Goal: Communication & Community: Answer question/provide support

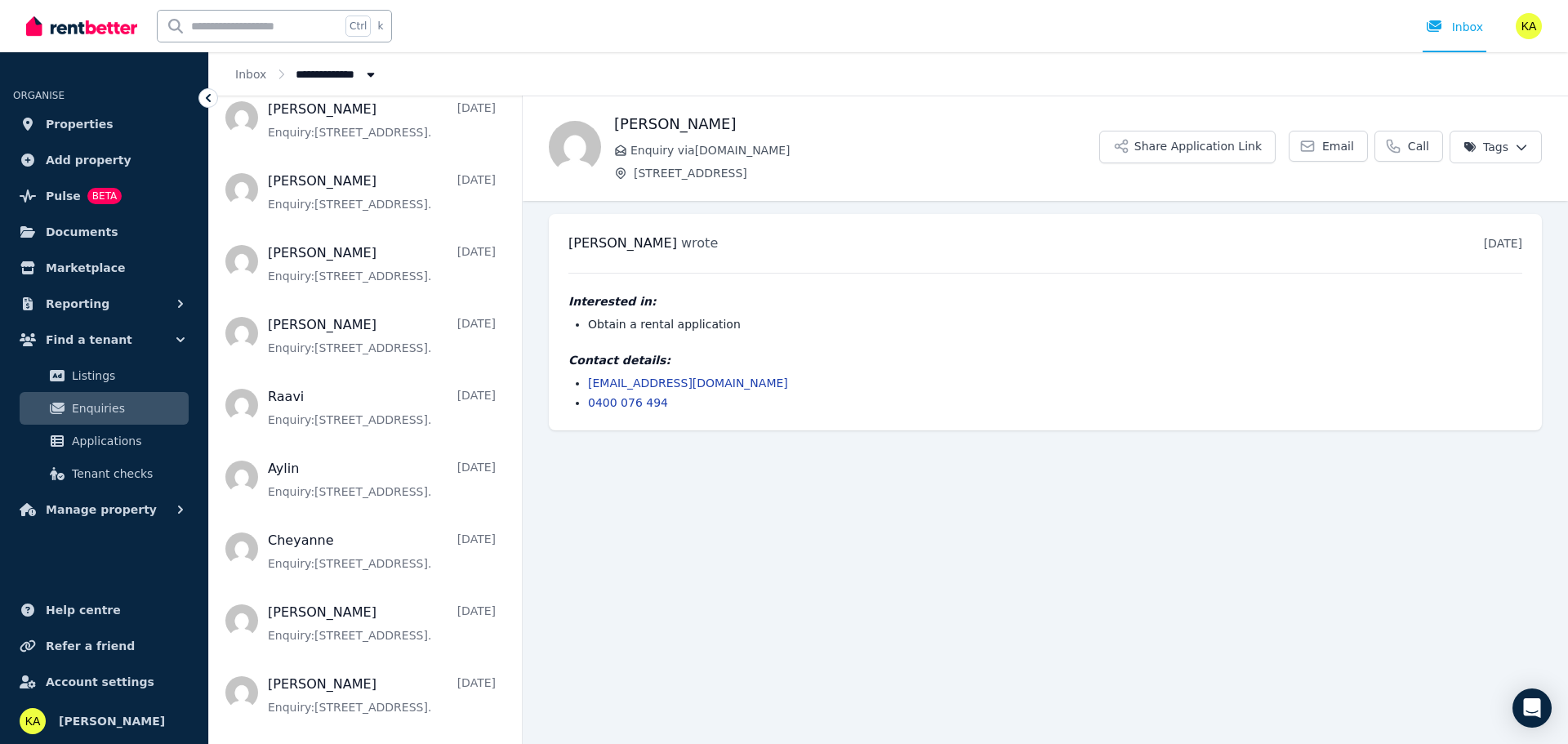
scroll to position [654, 0]
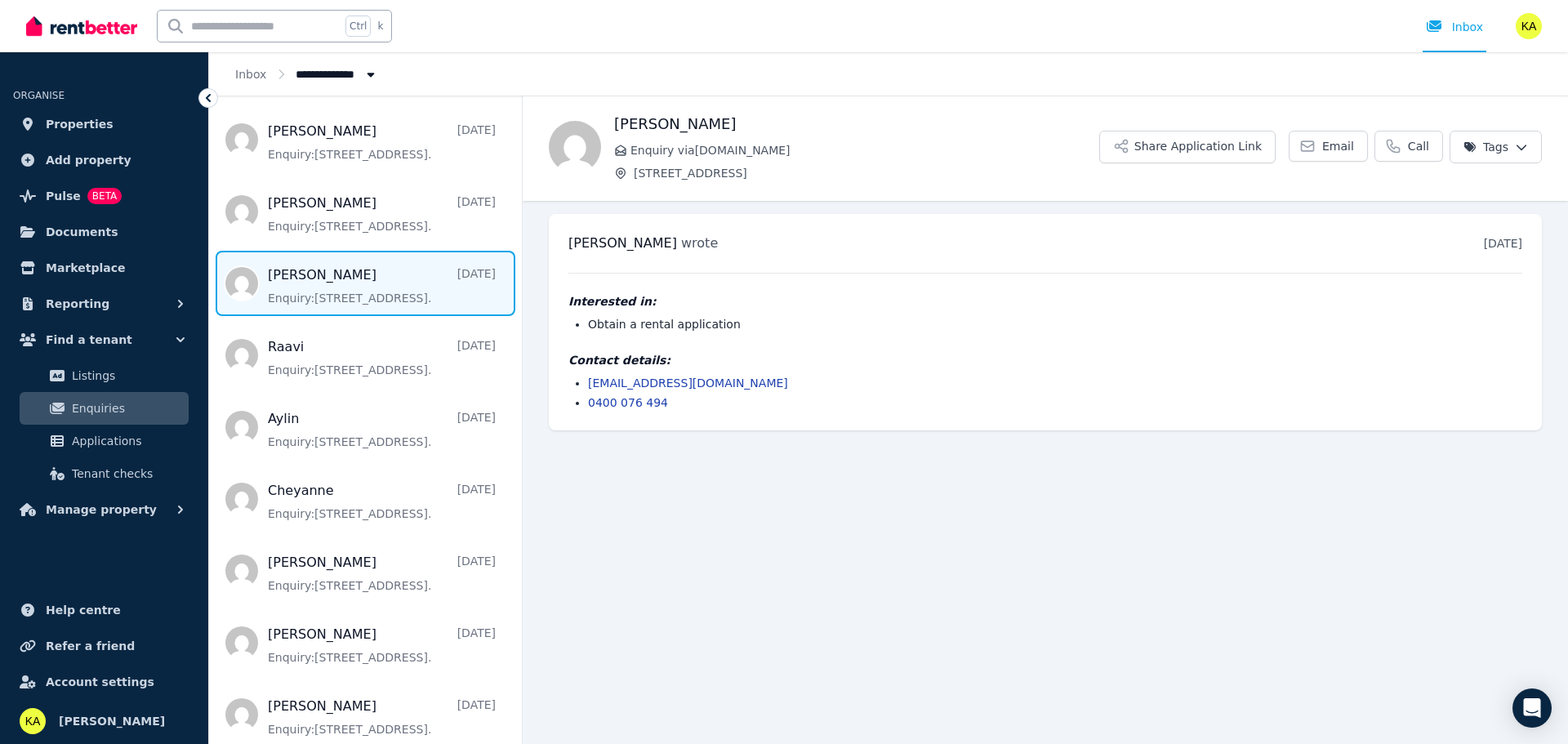
click at [351, 287] on span "Message list" at bounding box center [365, 283] width 313 height 66
click at [123, 441] on span "Applications" at bounding box center [127, 441] width 110 height 20
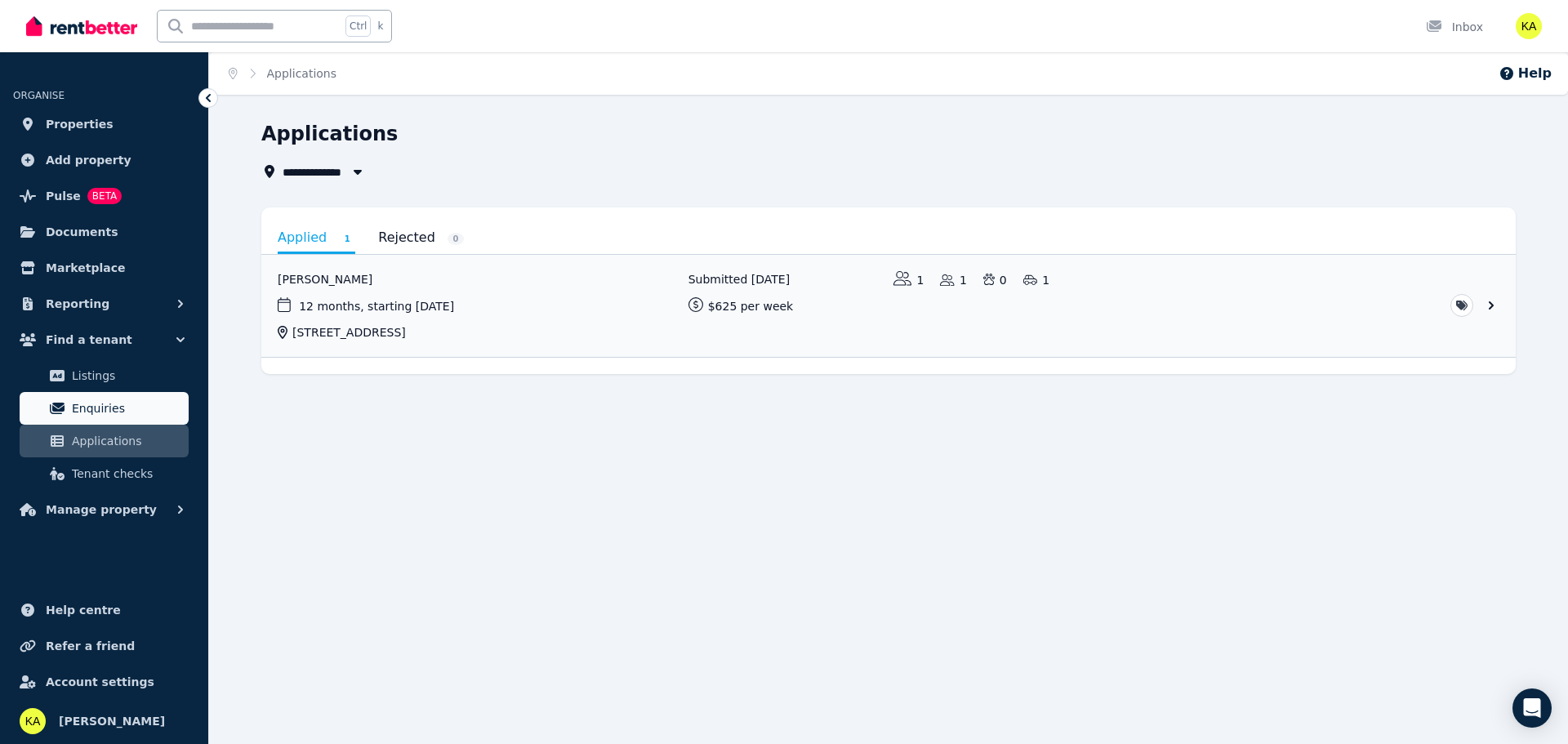
click at [112, 411] on span "Enquiries" at bounding box center [127, 408] width 110 height 20
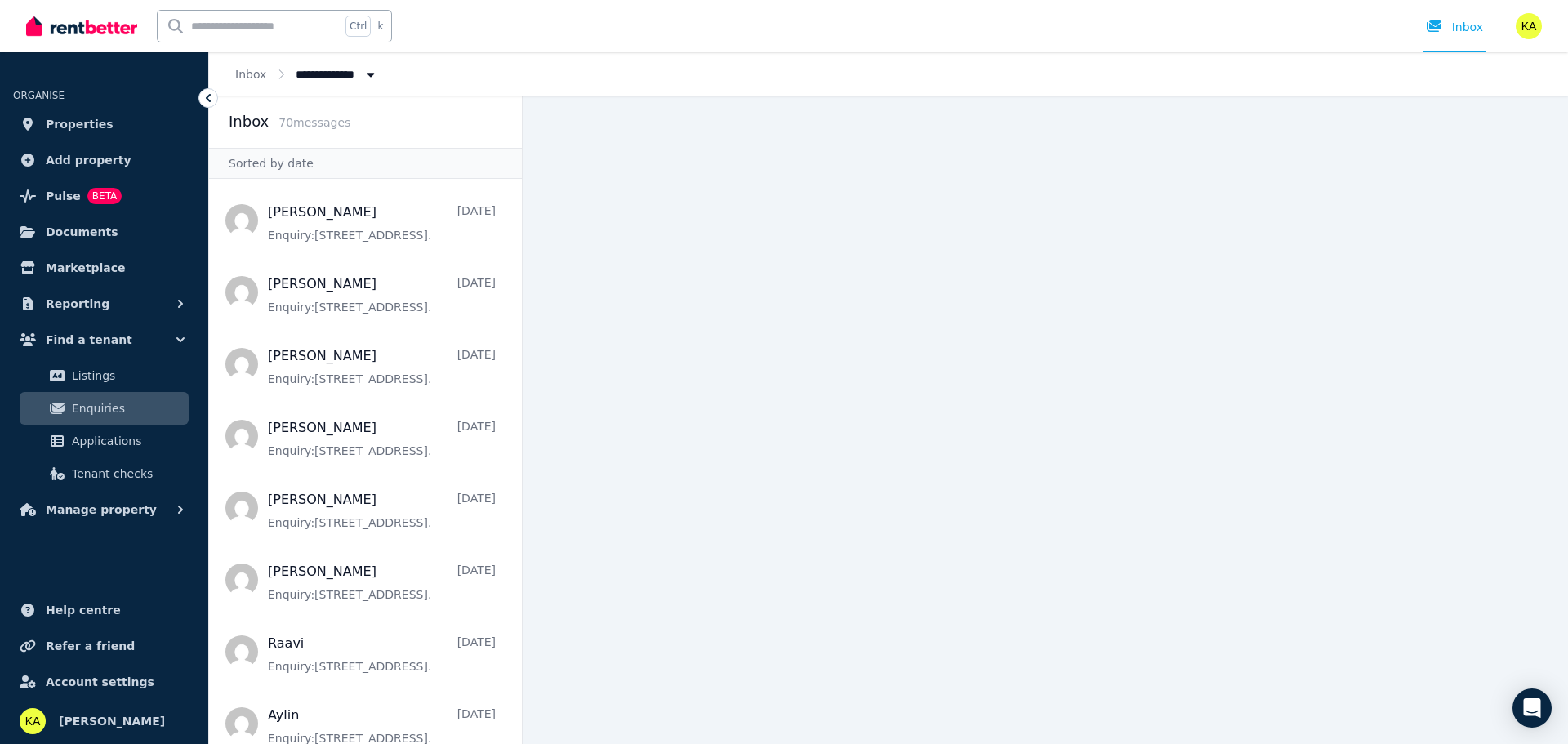
scroll to position [408, 0]
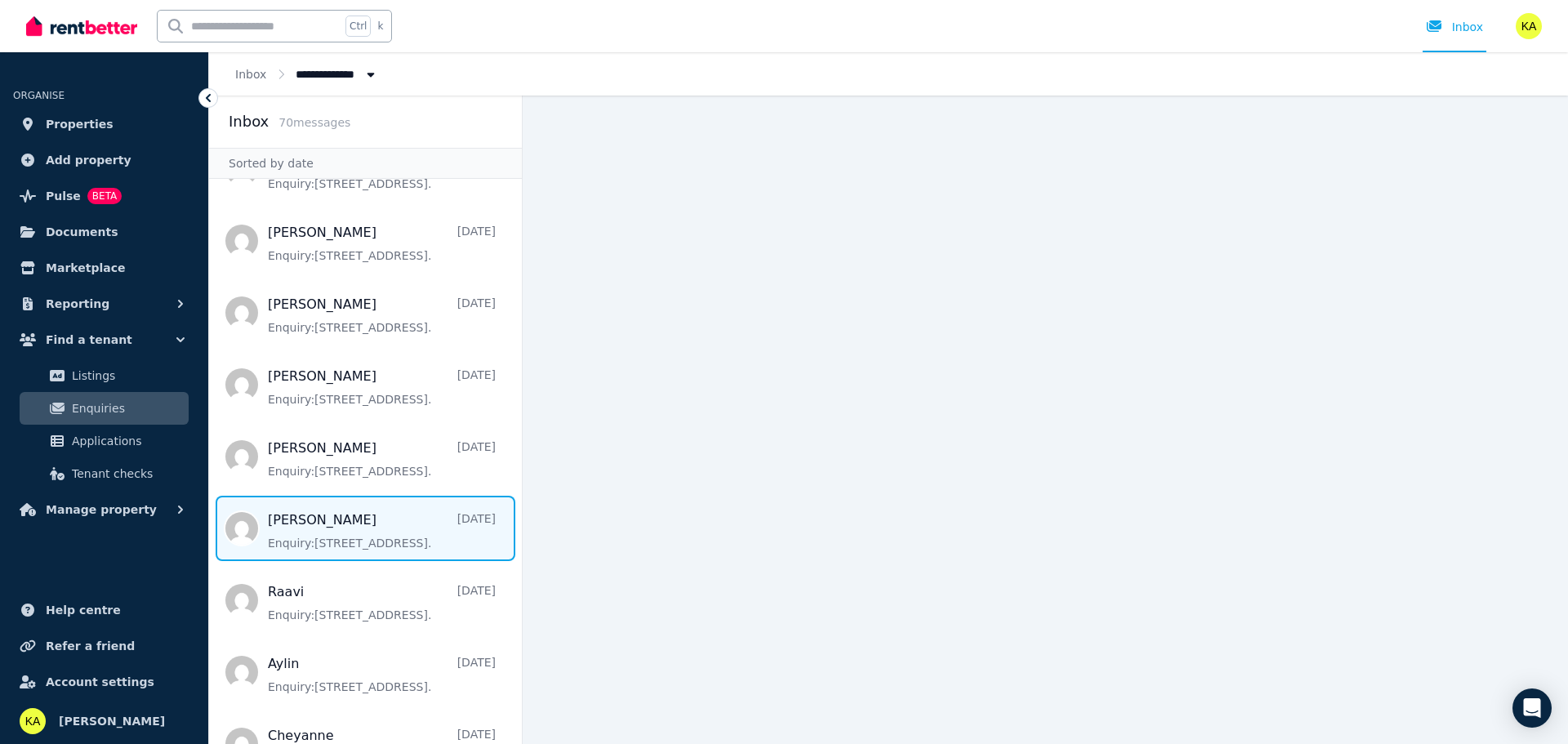
click at [355, 522] on span "Message list" at bounding box center [365, 529] width 313 height 66
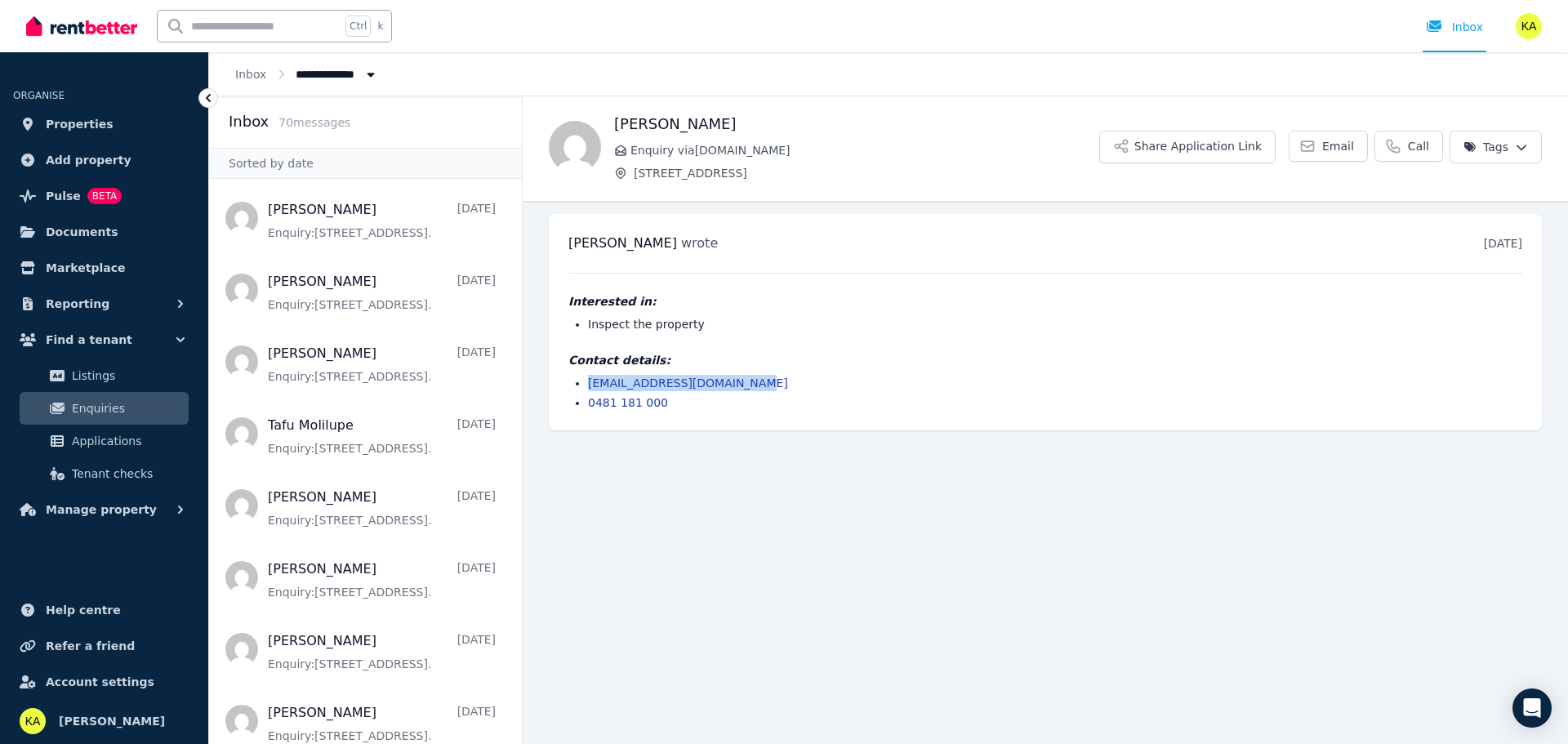
drag, startPoint x: 762, startPoint y: 380, endPoint x: 587, endPoint y: 389, distance: 175.2
click at [587, 389] on ul "[EMAIL_ADDRESS][DOMAIN_NAME] 0481 181 000" at bounding box center [1045, 393] width 954 height 36
copy link "[EMAIL_ADDRESS][DOMAIN_NAME]"
click at [1236, 149] on button "Share Application Link" at bounding box center [1187, 147] width 177 height 33
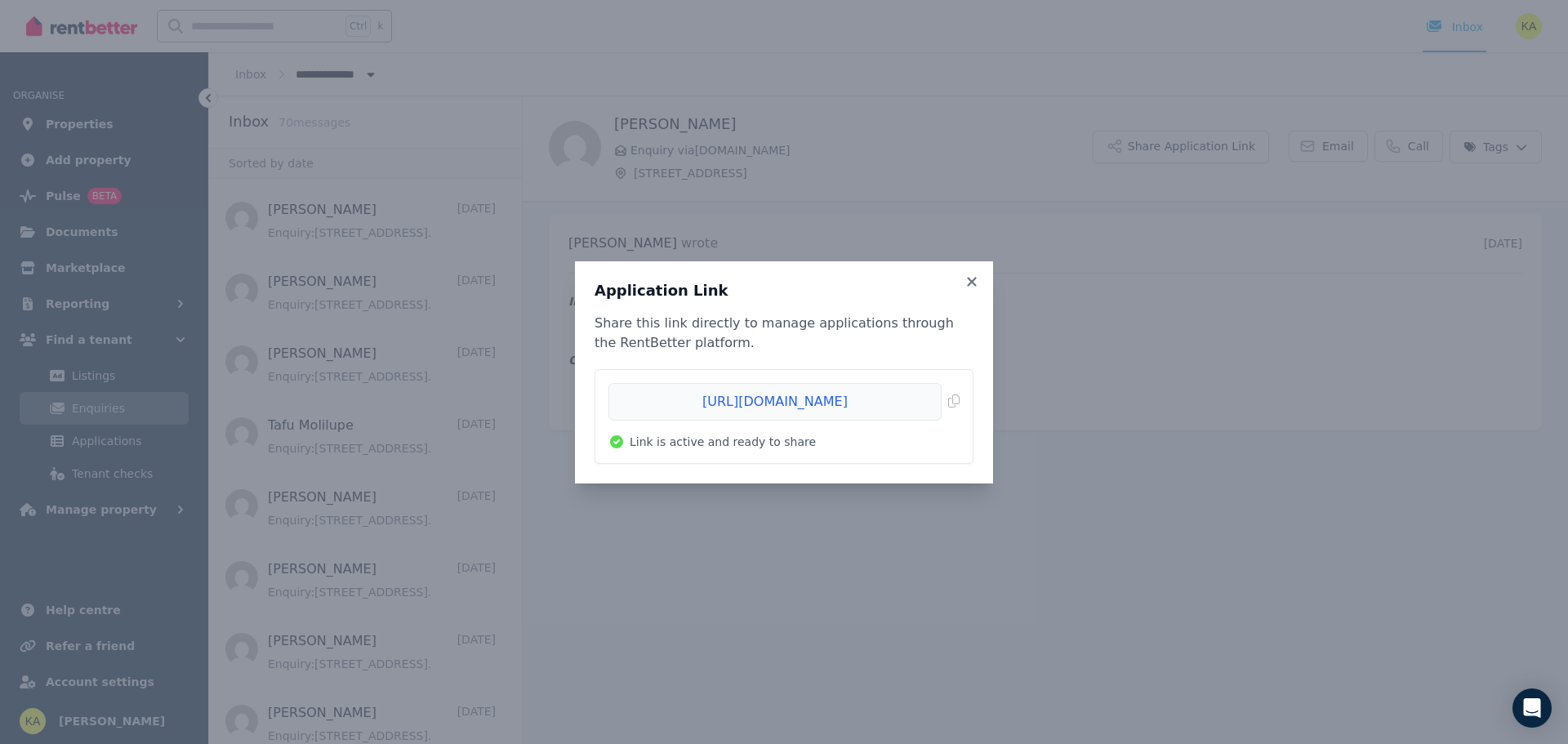
click at [960, 402] on li "[URL][DOMAIN_NAME] Copied! Link is active and ready to share" at bounding box center [784, 416] width 378 height 93
click at [957, 400] on span "Copied!" at bounding box center [784, 402] width 351 height 38
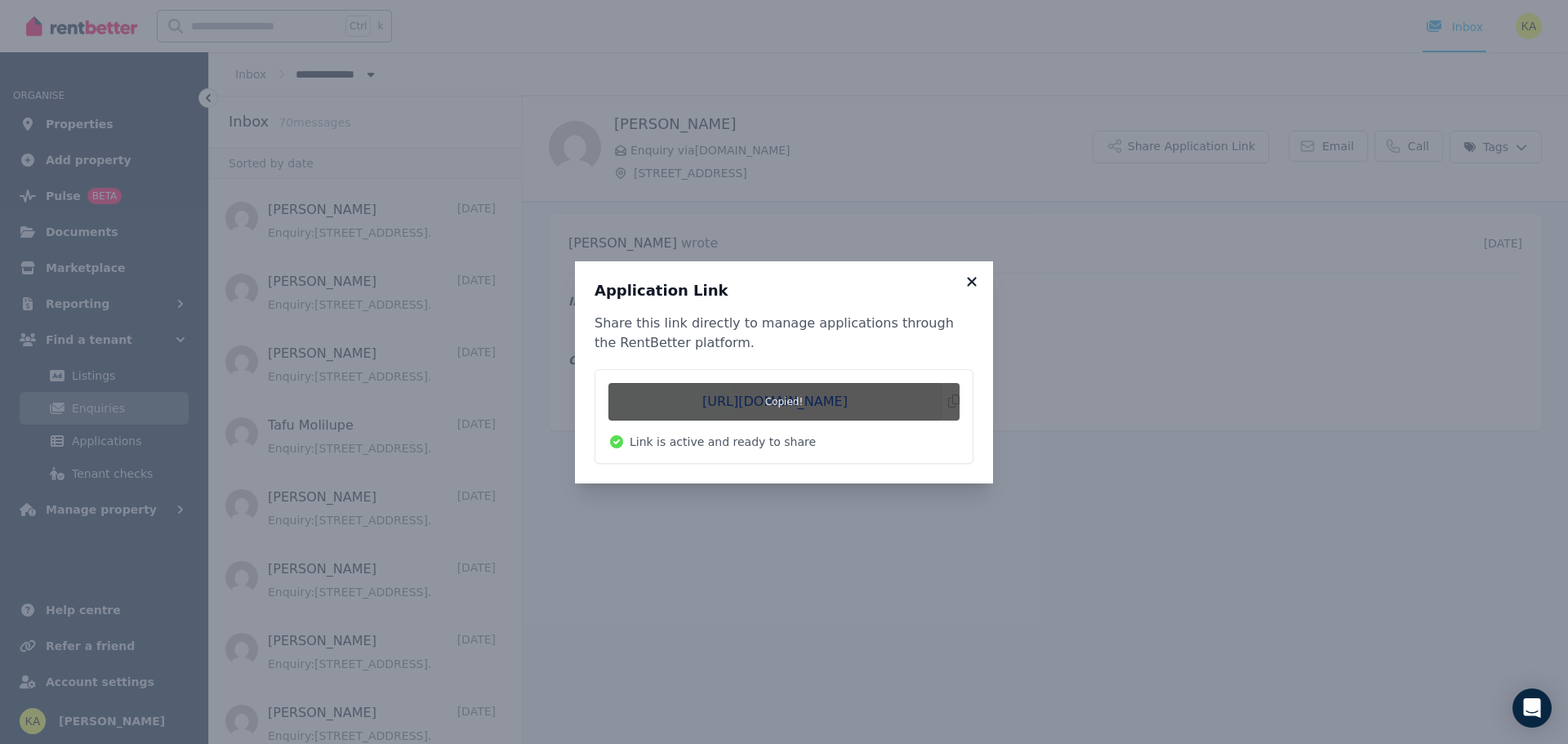
click at [975, 287] on icon at bounding box center [972, 282] width 16 height 15
